Goal: Transaction & Acquisition: Purchase product/service

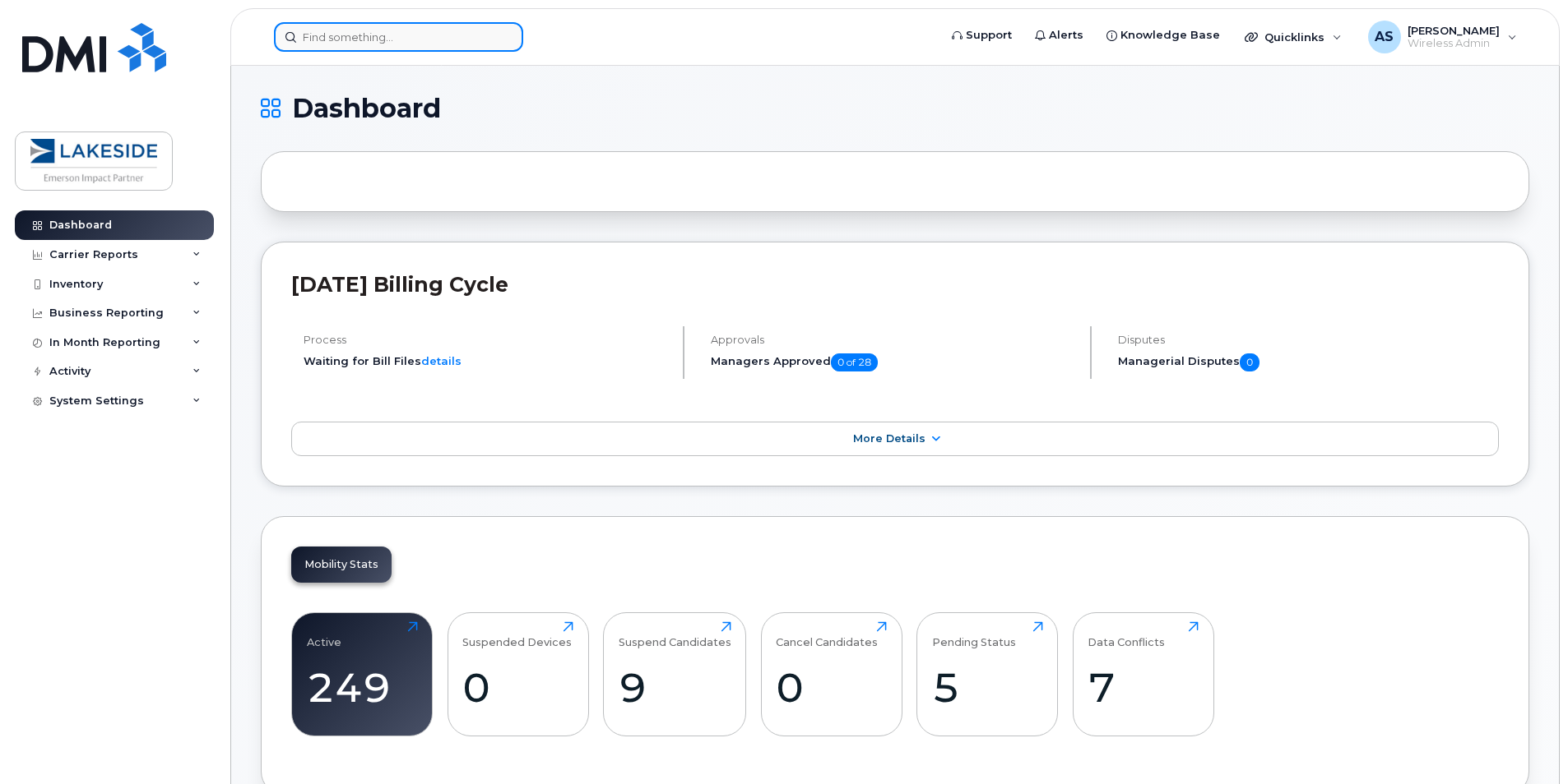
click at [355, 39] on input at bounding box center [399, 36] width 249 height 29
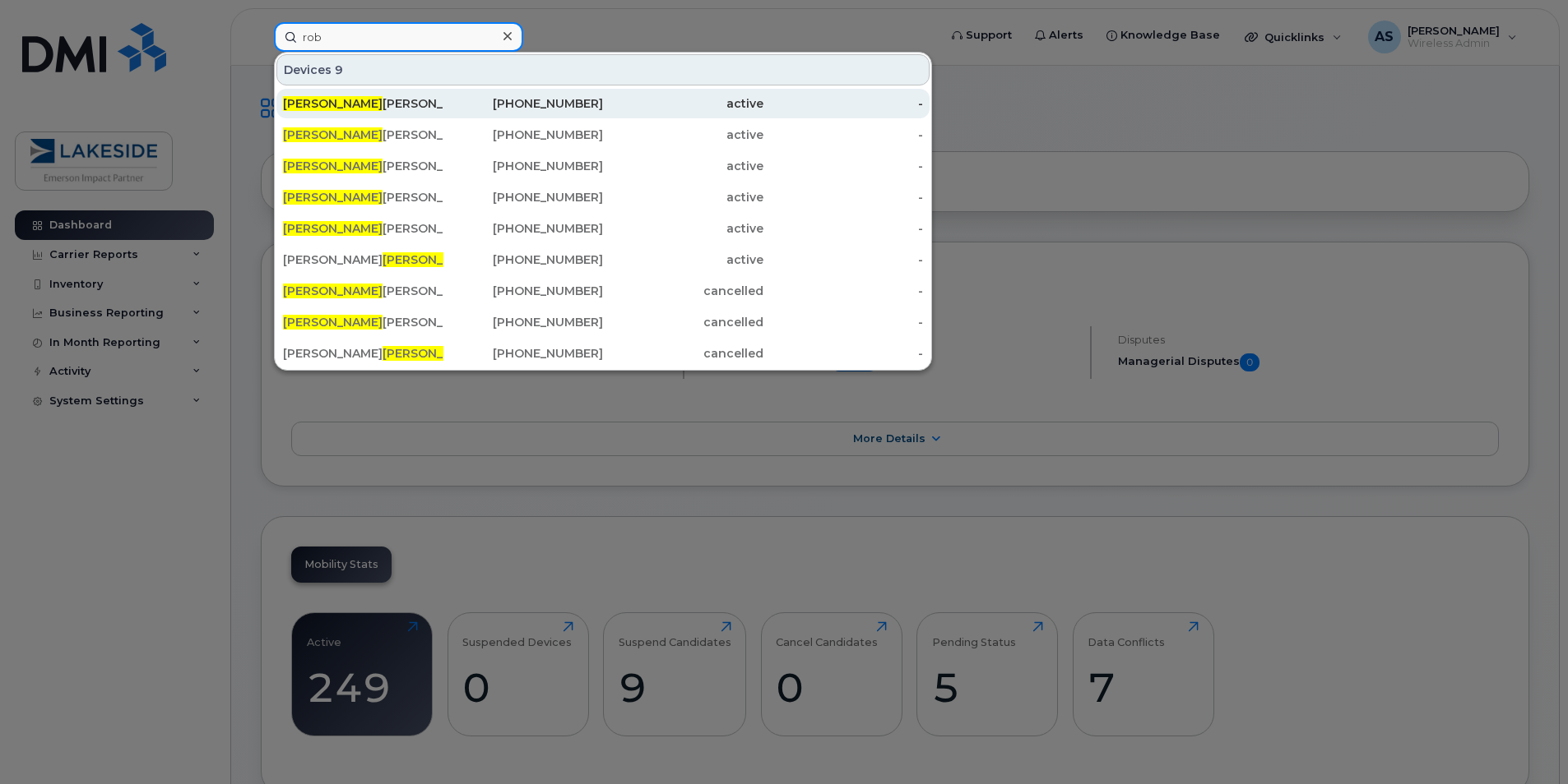
type input "rob"
click at [327, 99] on div "[PERSON_NAME]" at bounding box center [363, 103] width 160 height 16
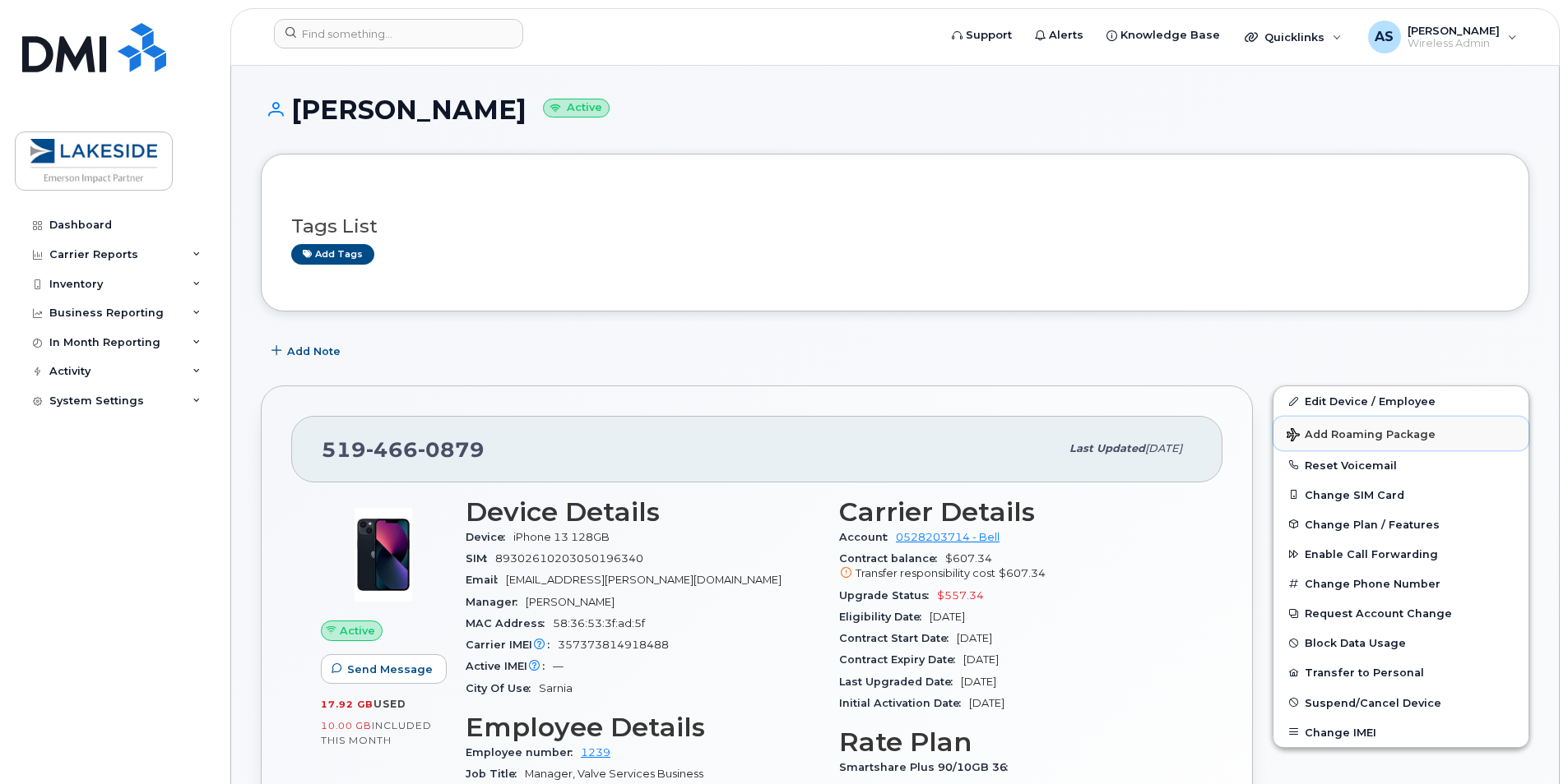
click at [1333, 432] on span "Add Roaming Package" at bounding box center [1360, 436] width 149 height 15
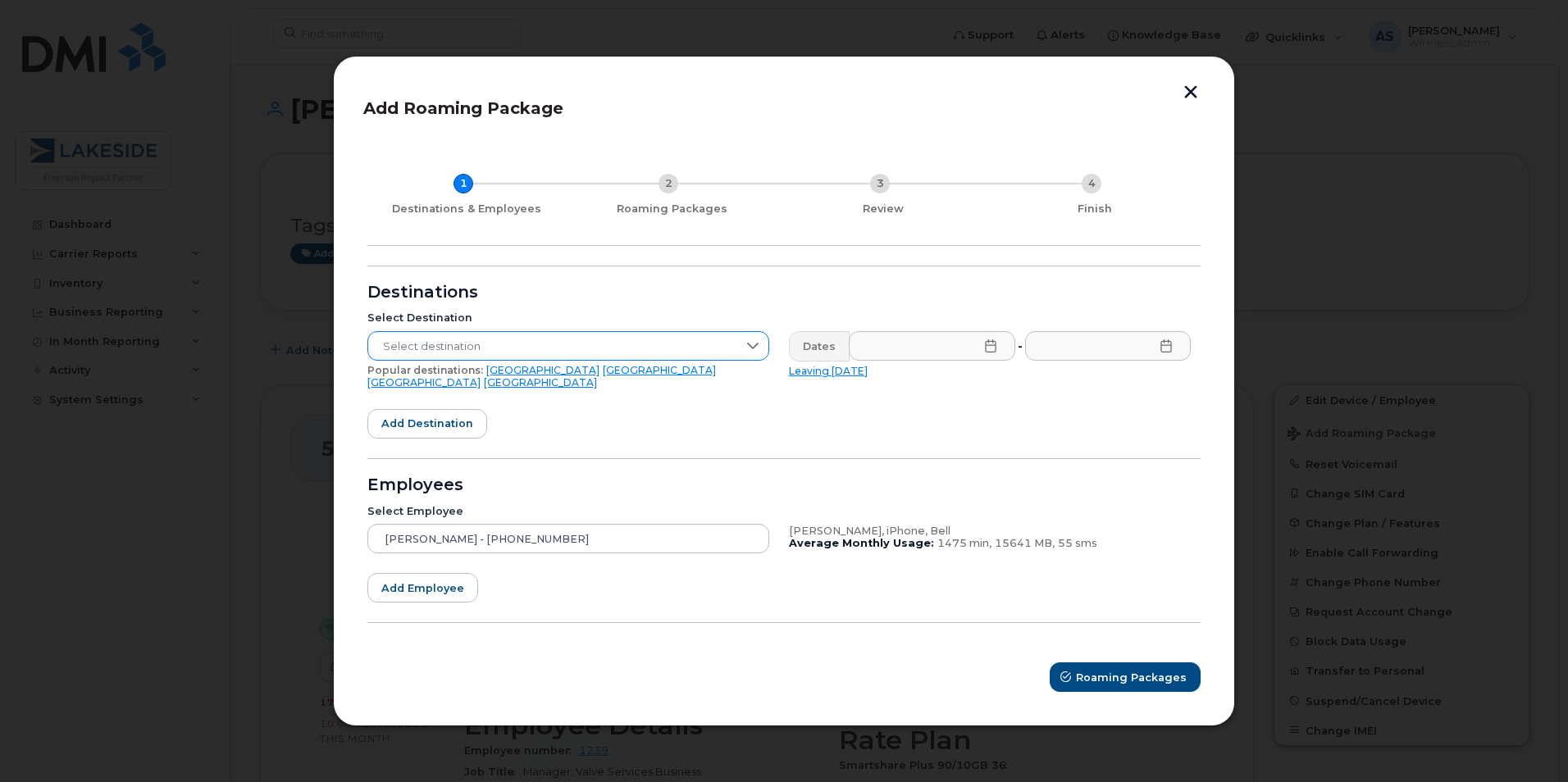
click at [439, 348] on span "Select destination" at bounding box center [552, 346] width 369 height 29
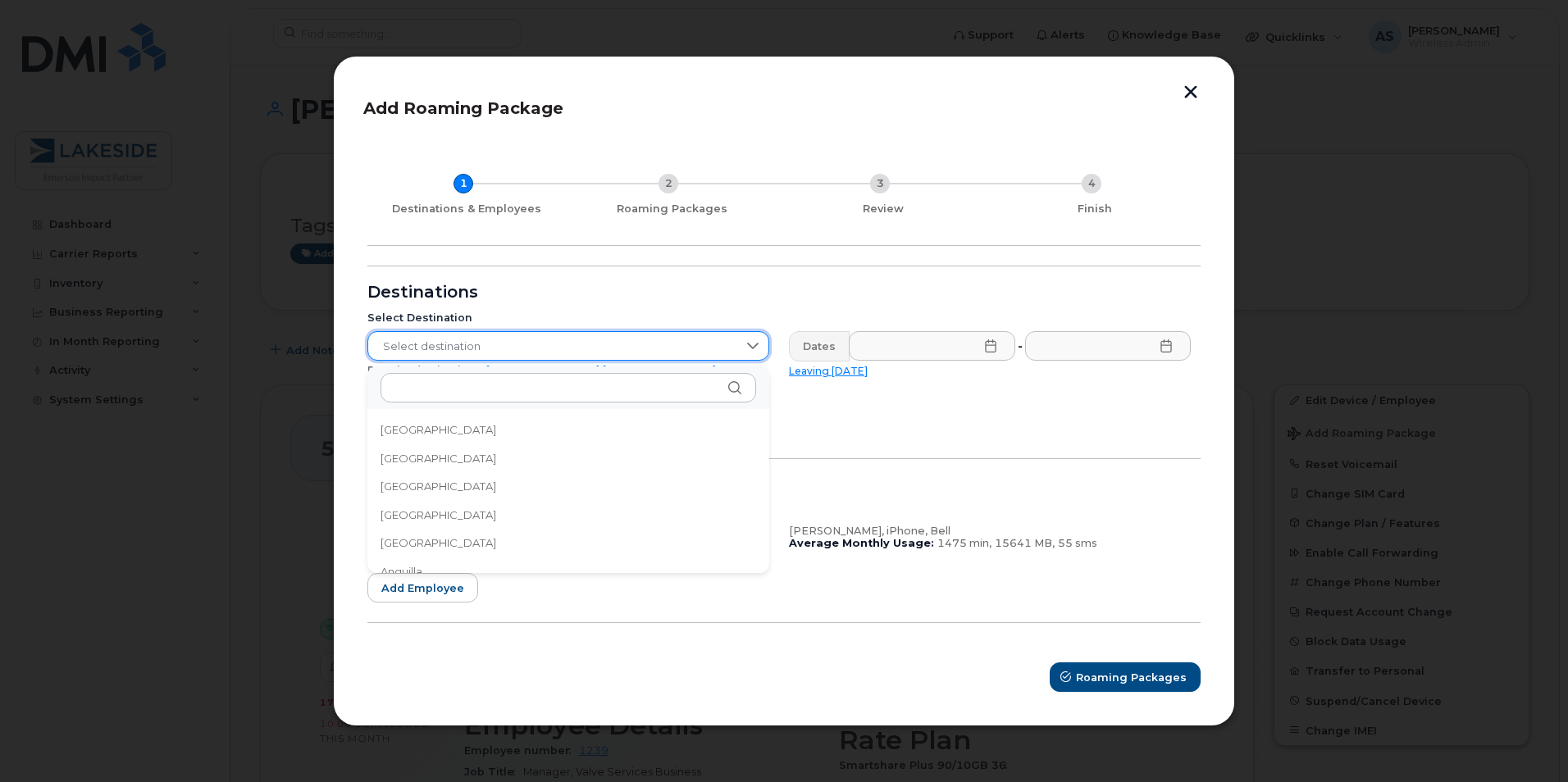
scroll to position [268, 0]
drag, startPoint x: 421, startPoint y: 386, endPoint x: 426, endPoint y: 363, distance: 23.5
click at [422, 382] on input "text" at bounding box center [569, 387] width 376 height 29
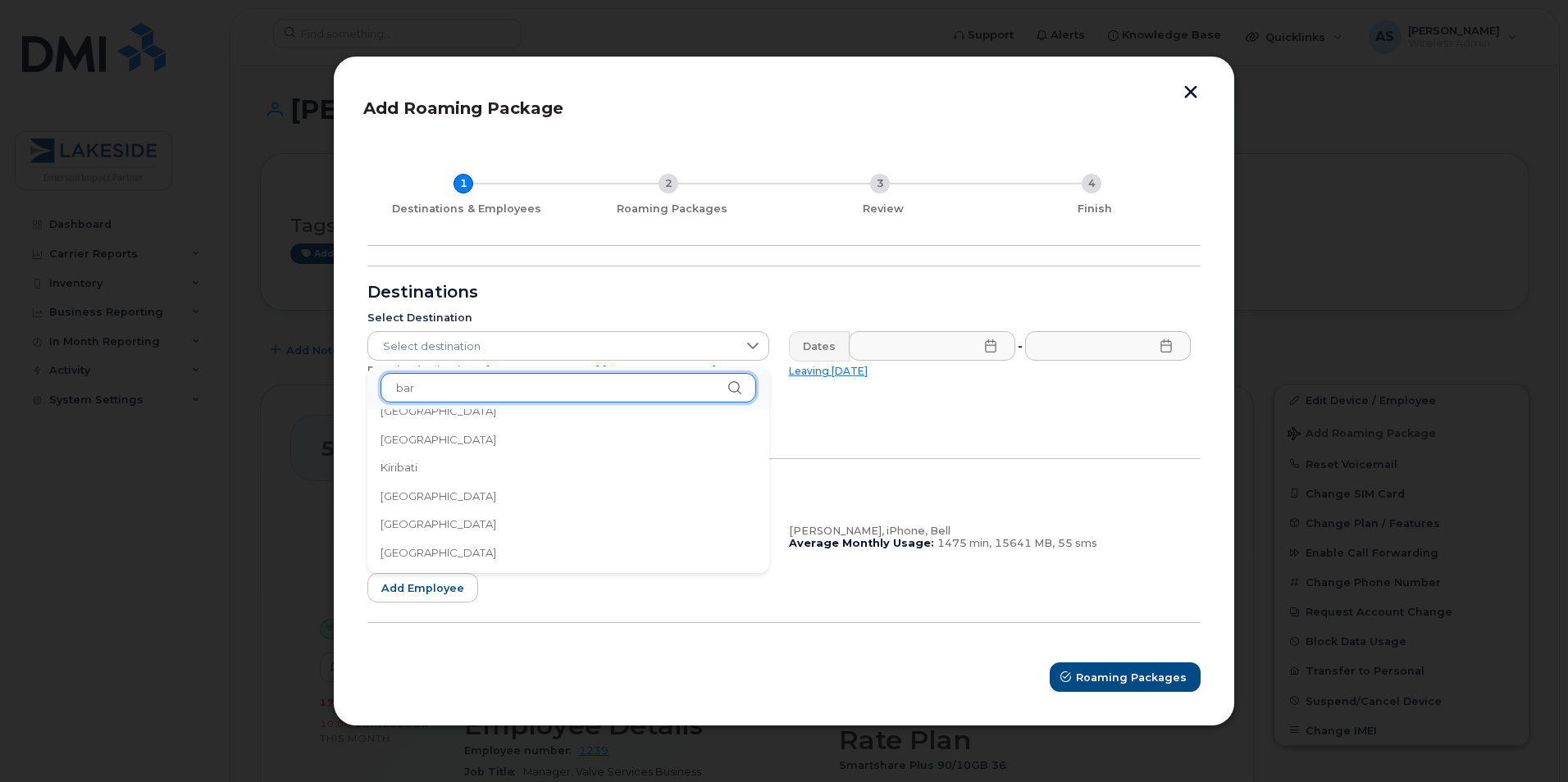
scroll to position [0, 0]
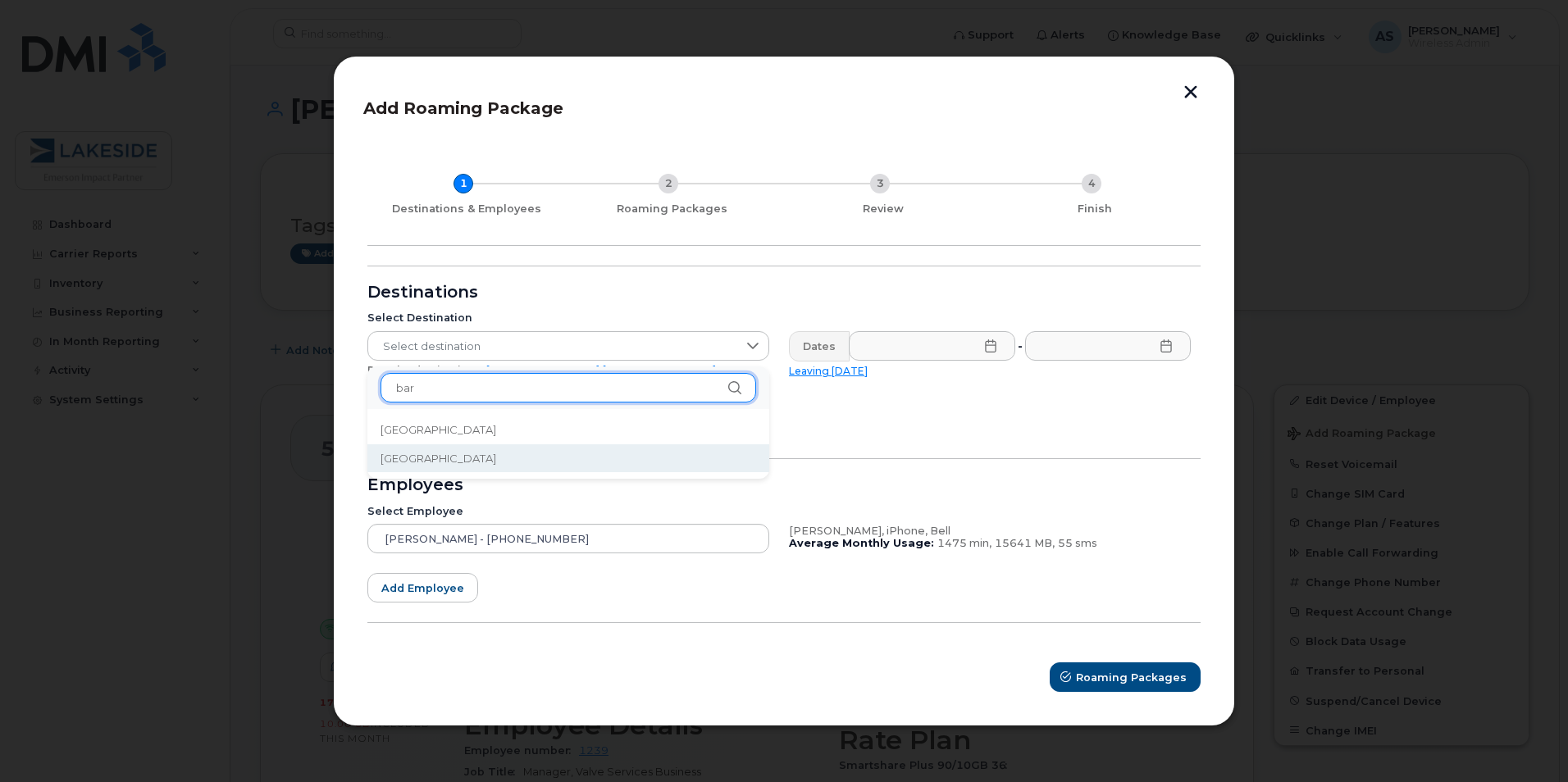
type input "bar"
click at [447, 466] on li "Barbados" at bounding box center [568, 458] width 401 height 28
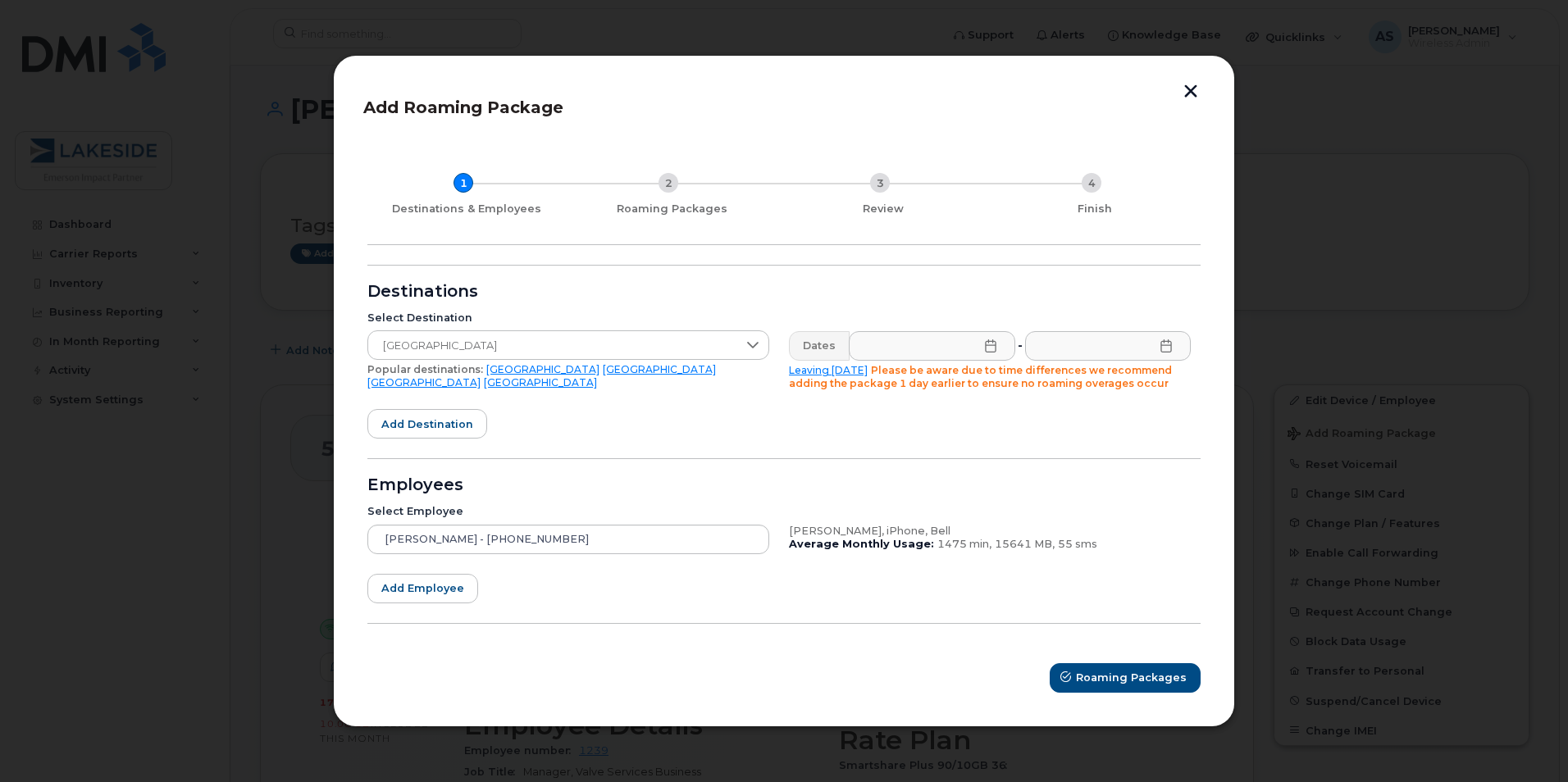
click at [992, 349] on icon at bounding box center [991, 346] width 13 height 13
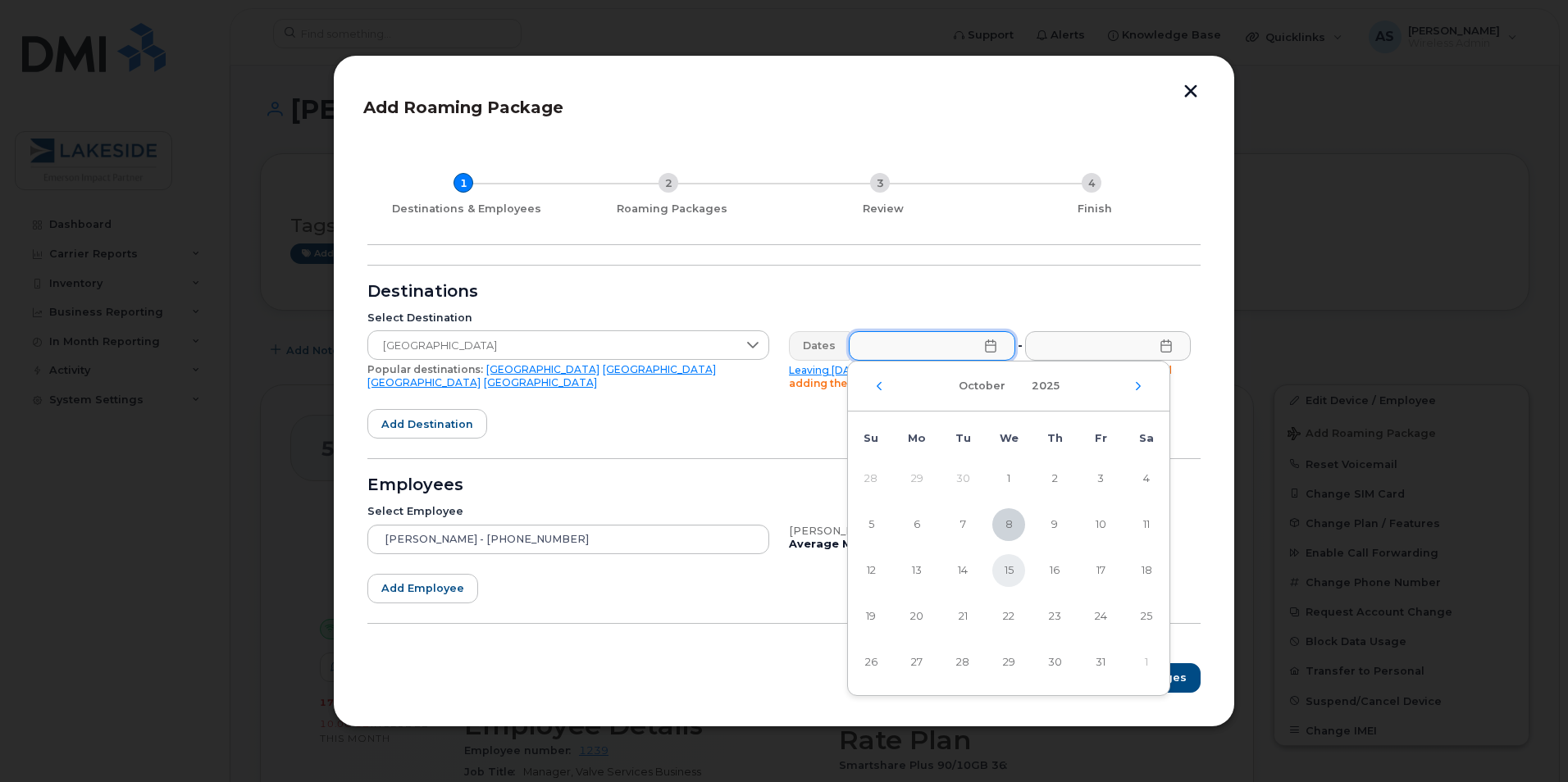
click at [1005, 569] on span "15" at bounding box center [1008, 570] width 33 height 33
type input "10/15/2025"
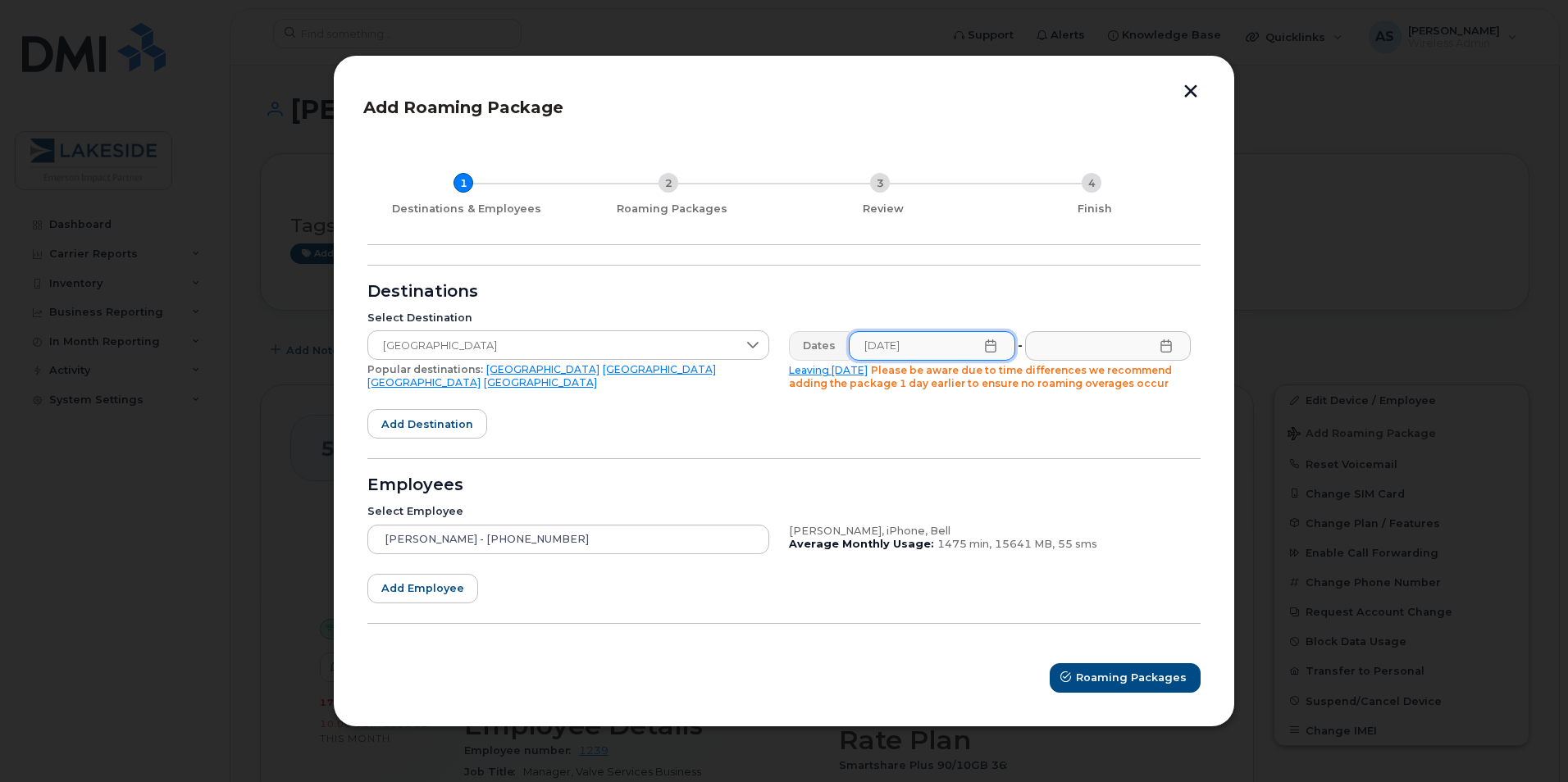
click at [1168, 344] on icon at bounding box center [1167, 346] width 13 height 13
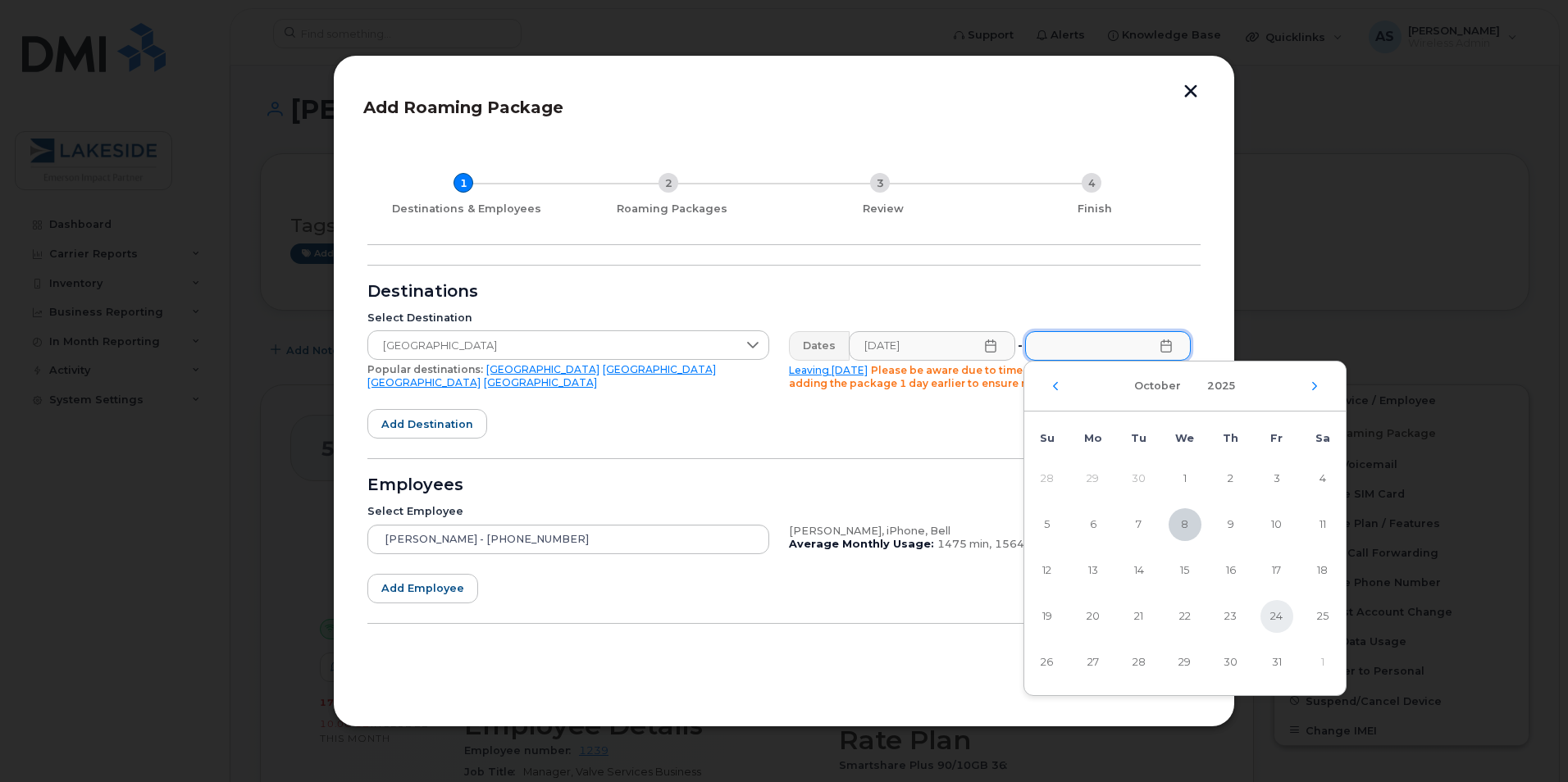
click at [1285, 615] on span "24" at bounding box center [1277, 616] width 33 height 33
type input "10/24/2025"
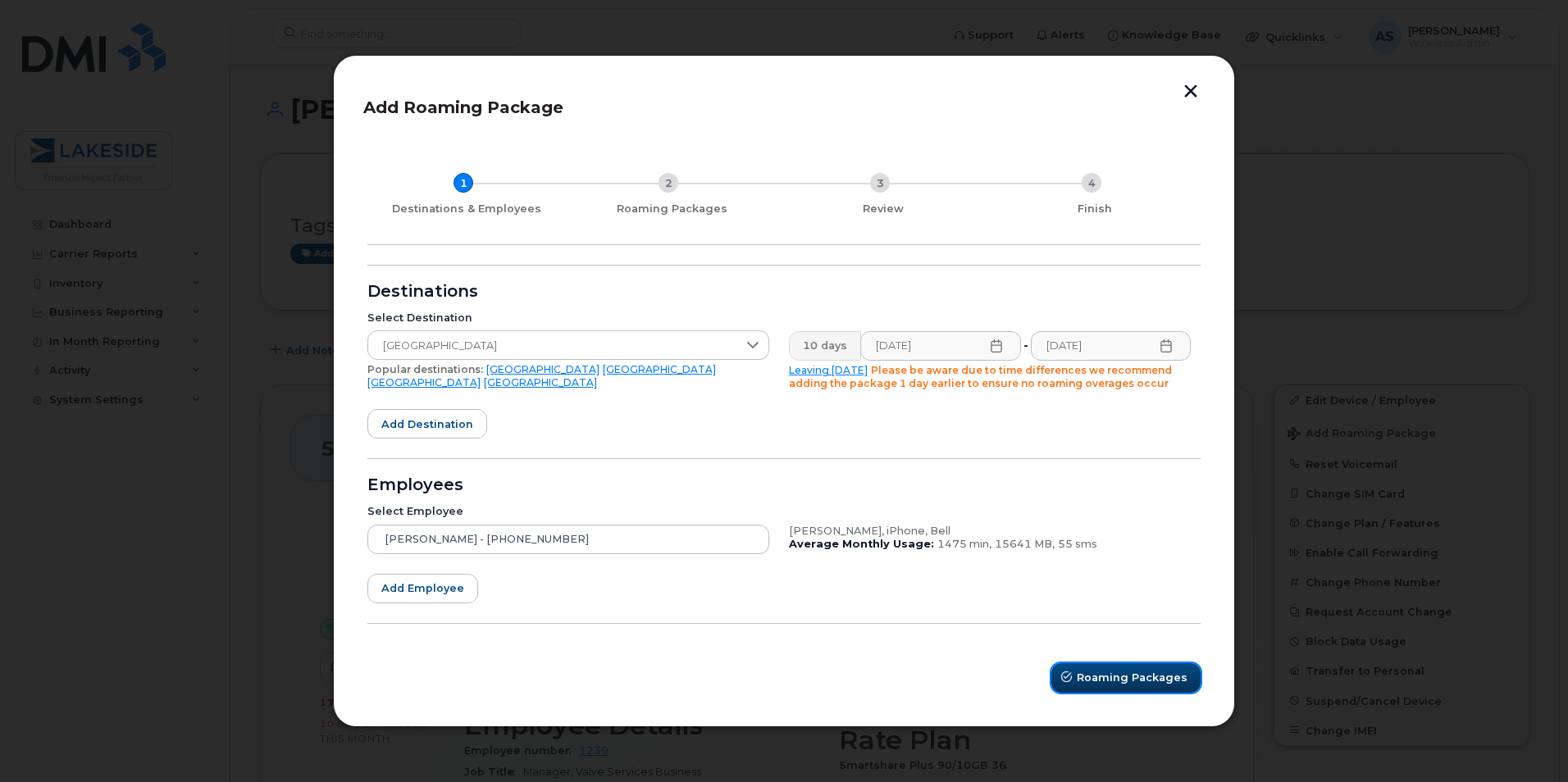
click at [1115, 689] on button "Roaming Packages" at bounding box center [1126, 678] width 149 height 29
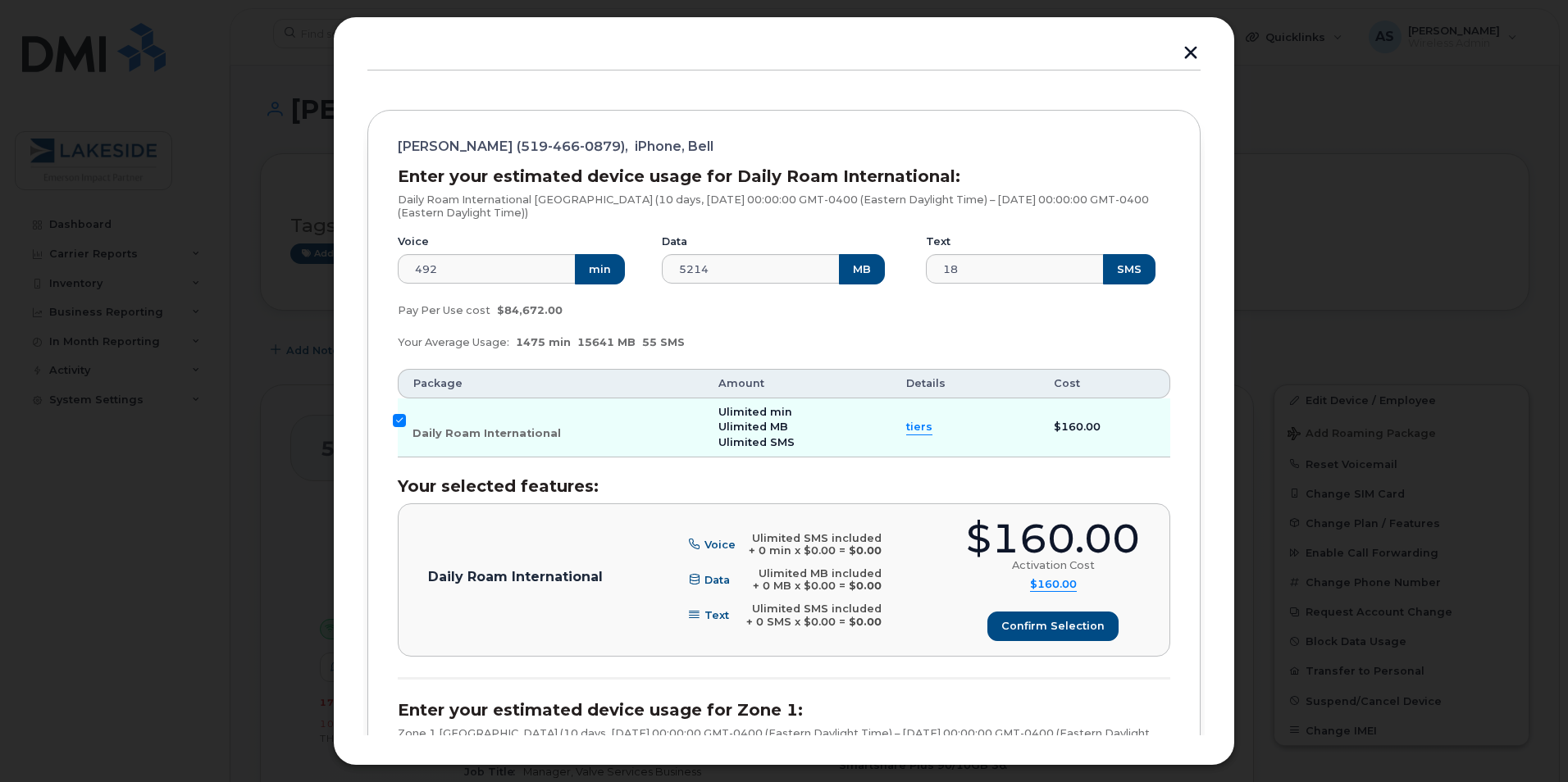
scroll to position [164, 0]
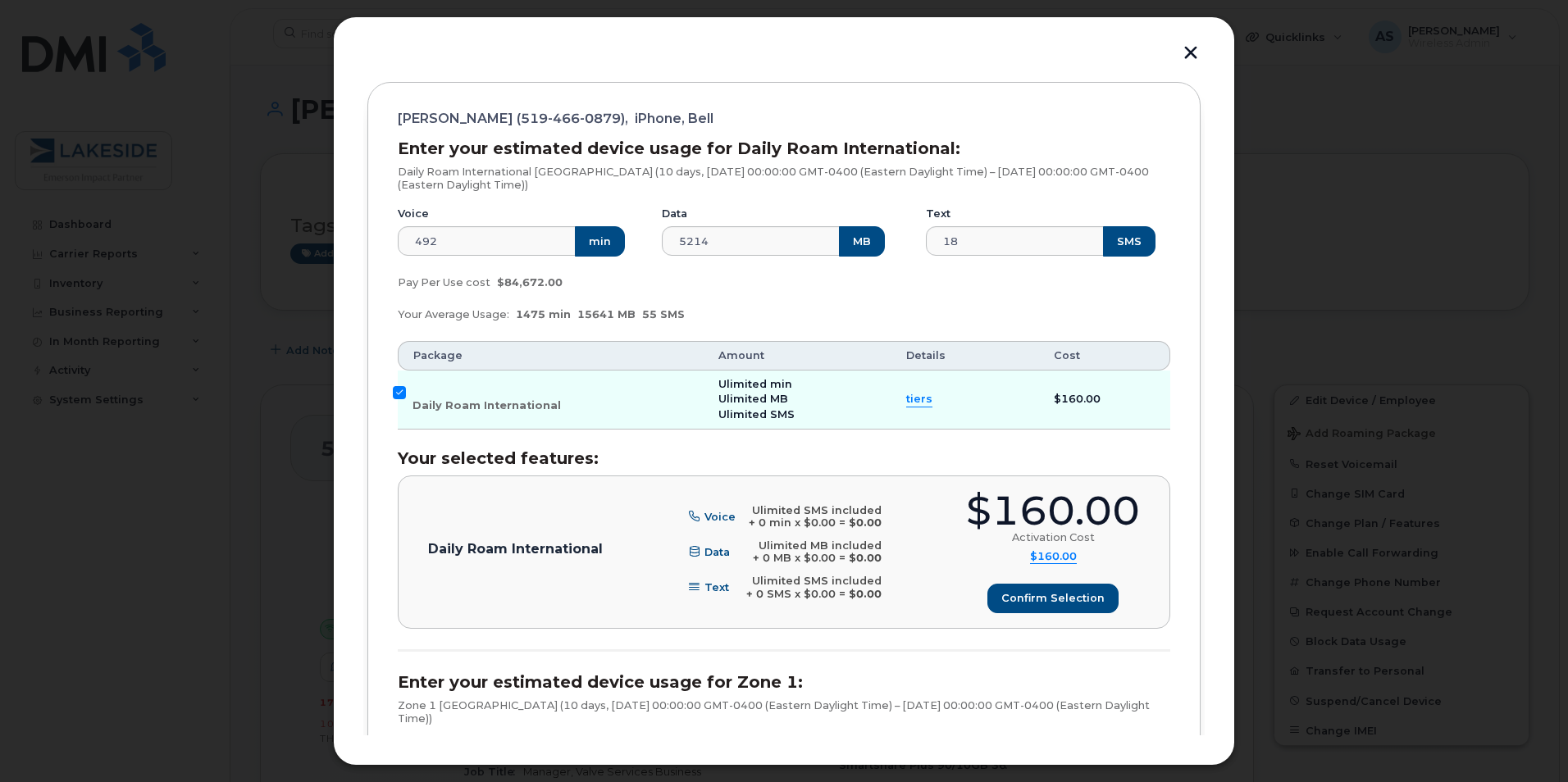
click at [1059, 553] on span "$160.00" at bounding box center [1053, 557] width 47 height 14
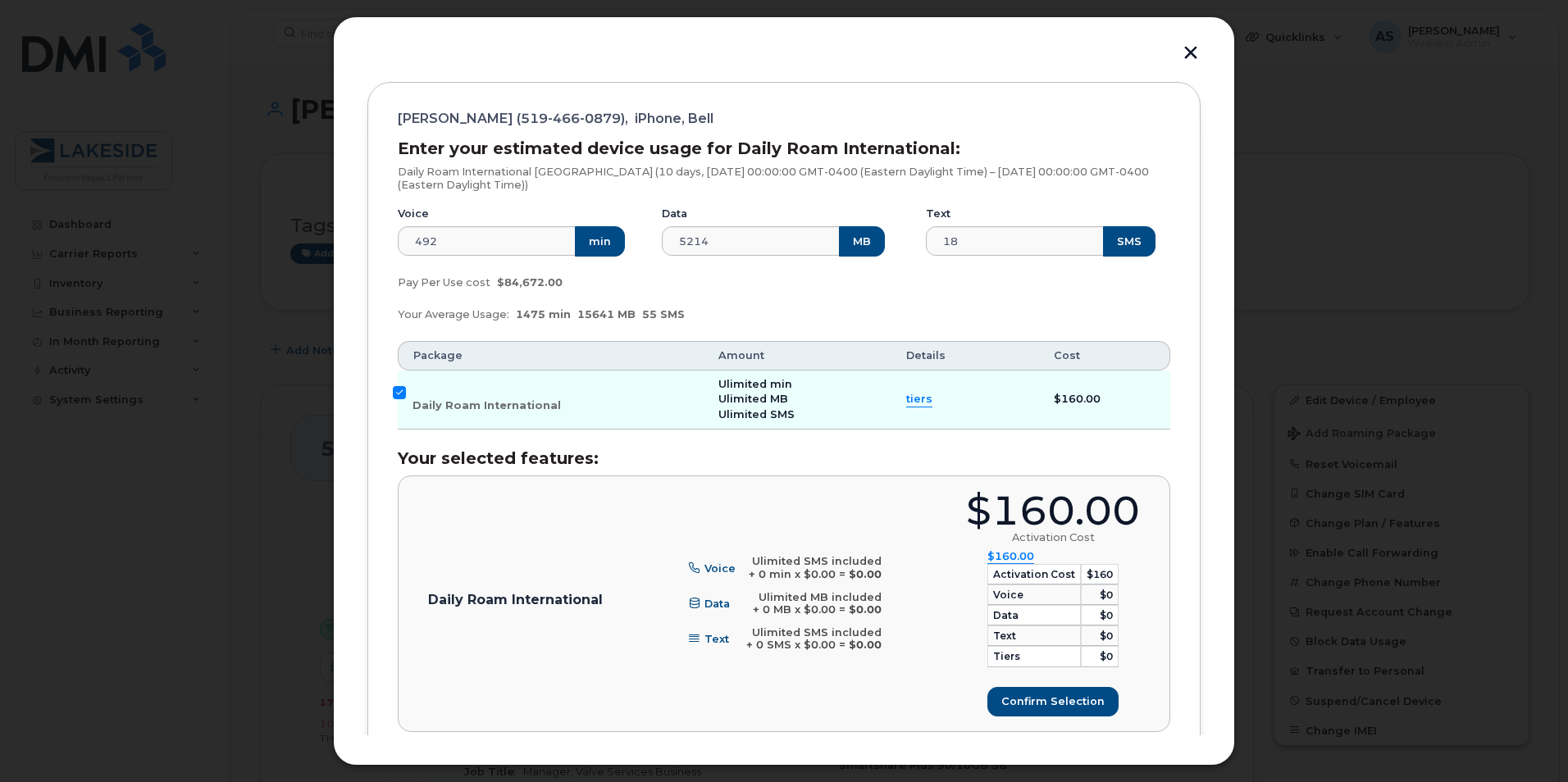
click at [1009, 553] on span "$160.00" at bounding box center [1010, 557] width 47 height 14
